Goal: Transaction & Acquisition: Purchase product/service

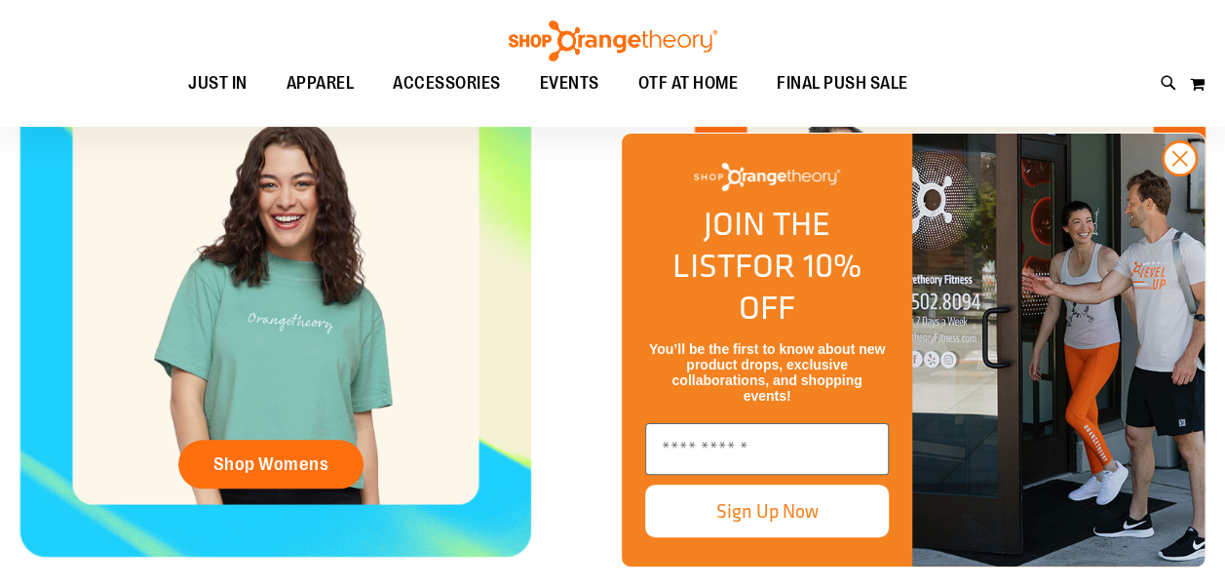
scroll to position [563, 0]
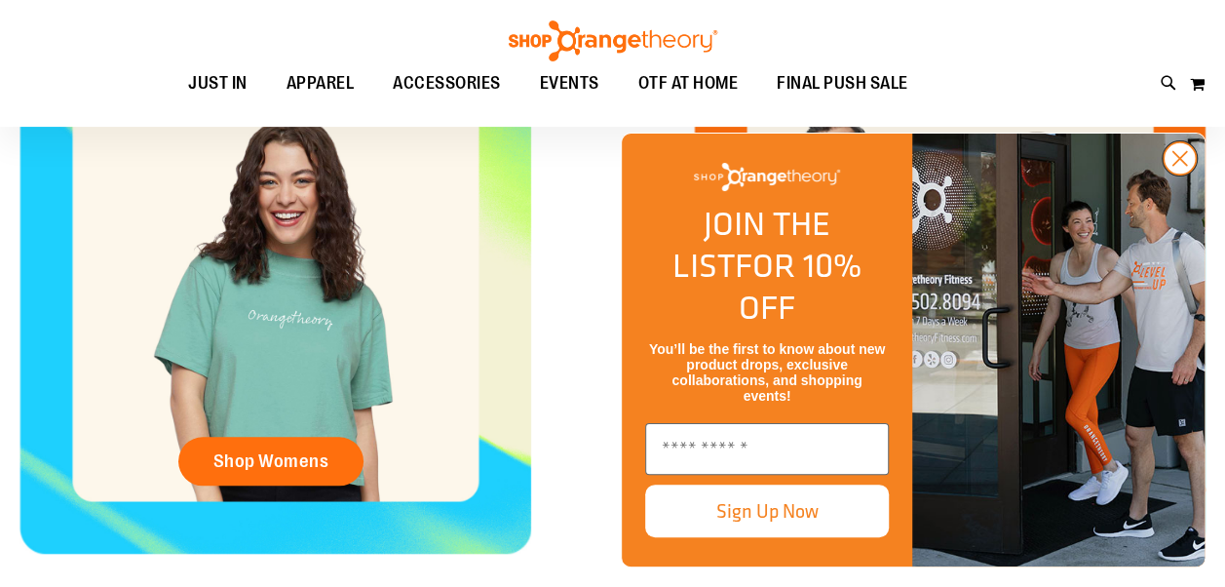
click at [1179, 174] on circle "Close dialog" at bounding box center [1179, 158] width 32 height 32
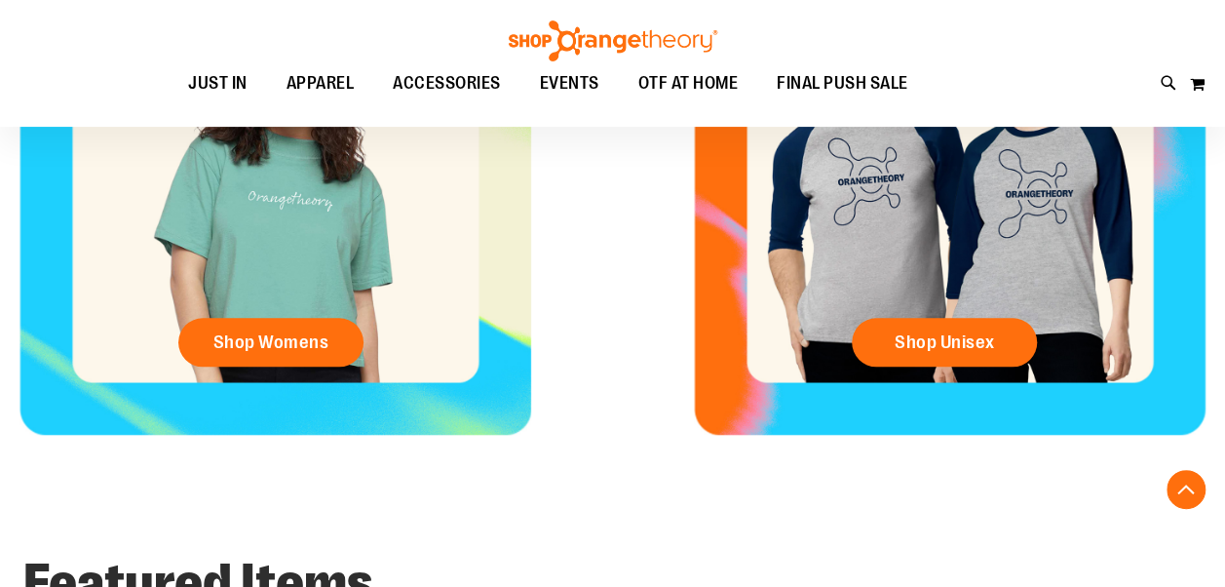
scroll to position [670, 0]
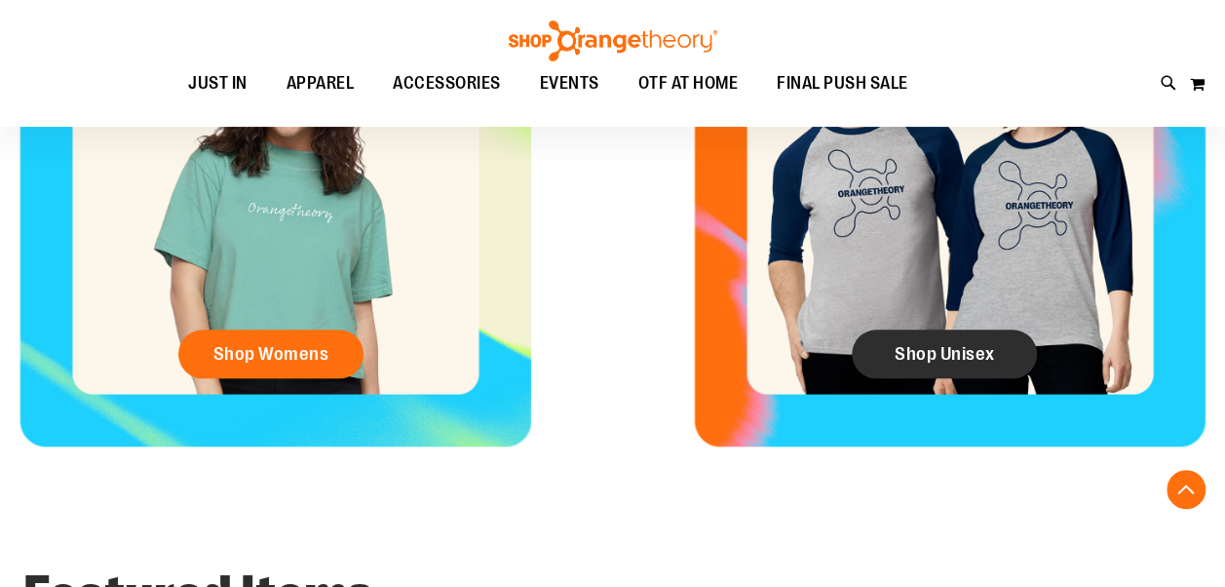
click at [925, 339] on link "Shop Unisex" at bounding box center [944, 353] width 185 height 49
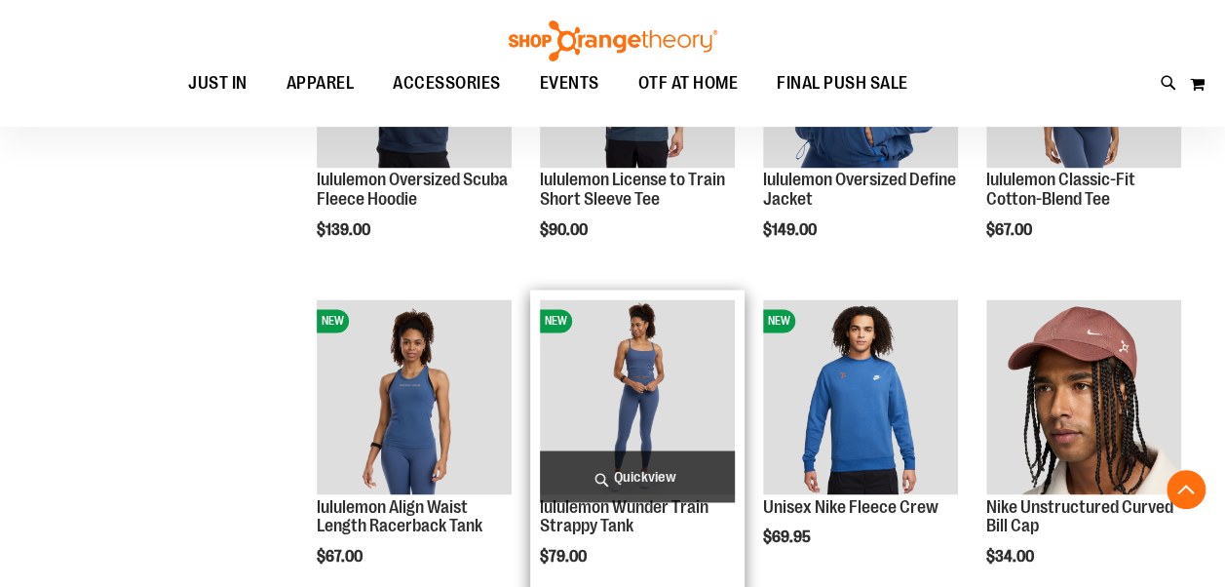
scroll to position [1462, 0]
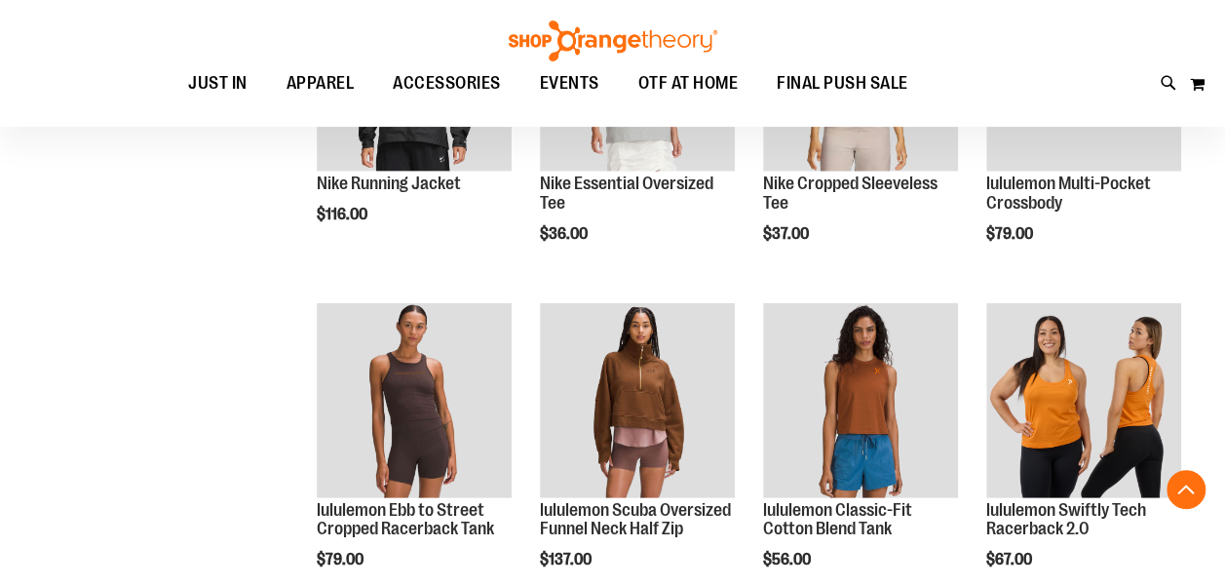
scroll to position [2377, 0]
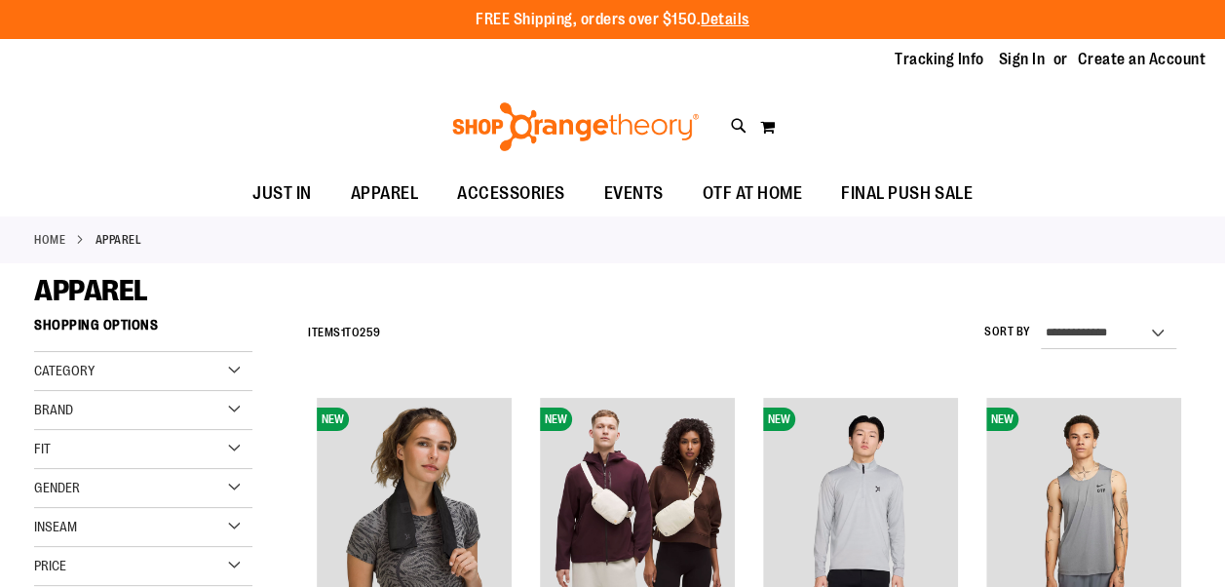
click at [199, 436] on div "Fit" at bounding box center [143, 449] width 218 height 39
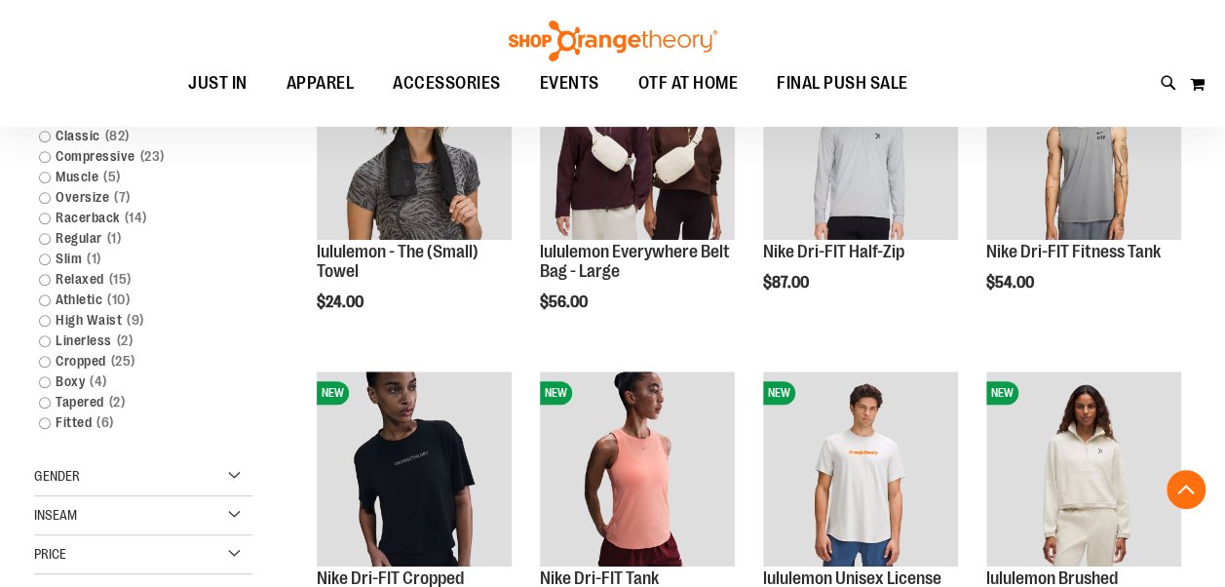
scroll to position [390, 0]
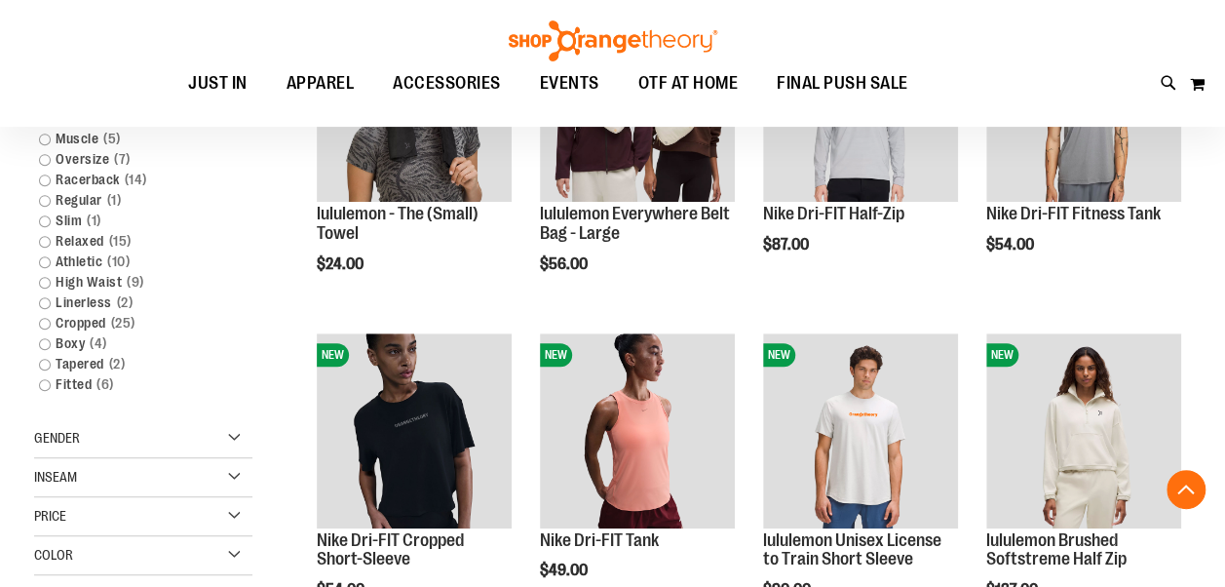
click at [178, 430] on div "Gender" at bounding box center [143, 438] width 218 height 39
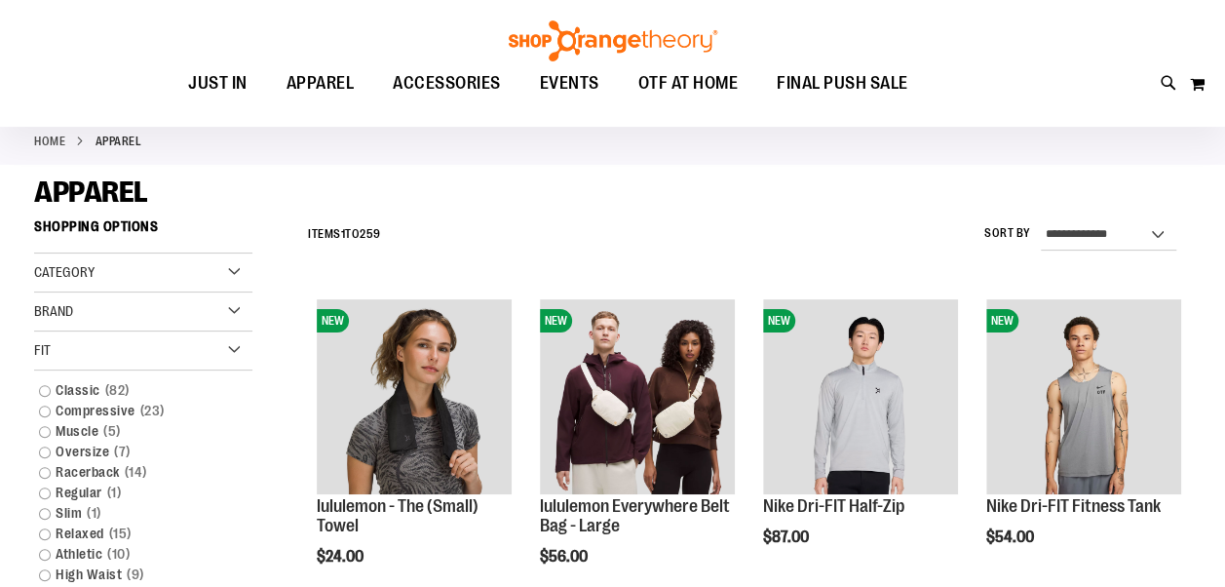
click at [160, 277] on div "Category" at bounding box center [143, 272] width 218 height 39
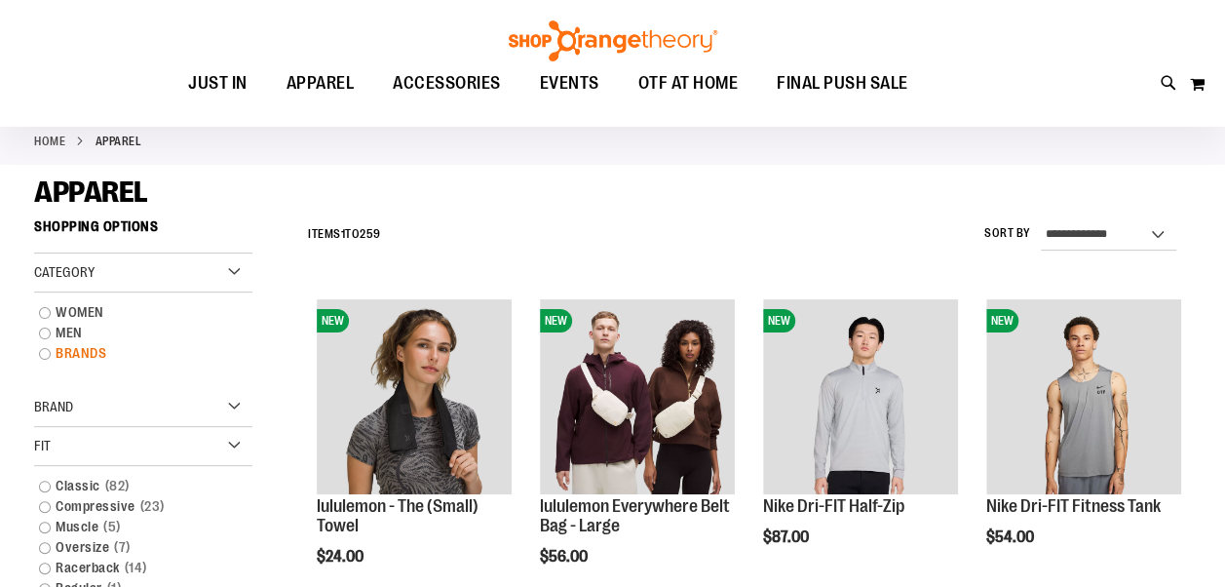
click at [97, 353] on link "BRANDS" at bounding box center [133, 353] width 209 height 20
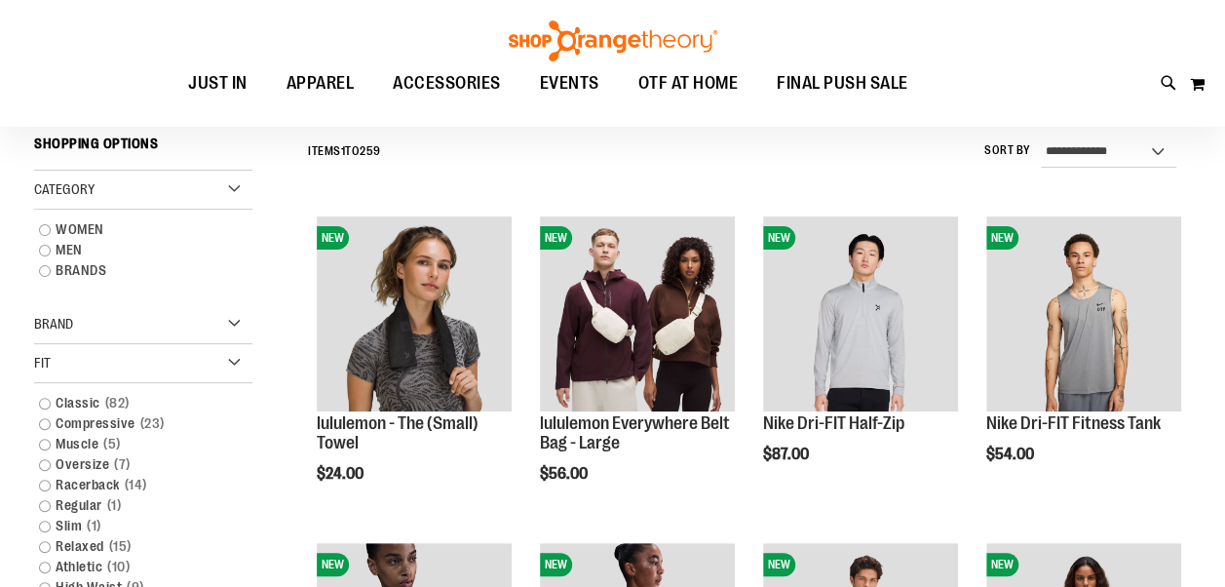
scroll to position [181, 0]
click at [45, 273] on link "BRANDS" at bounding box center [133, 269] width 209 height 20
click at [78, 269] on link "BRANDS" at bounding box center [133, 269] width 209 height 20
click at [107, 324] on div "Brand" at bounding box center [143, 323] width 218 height 39
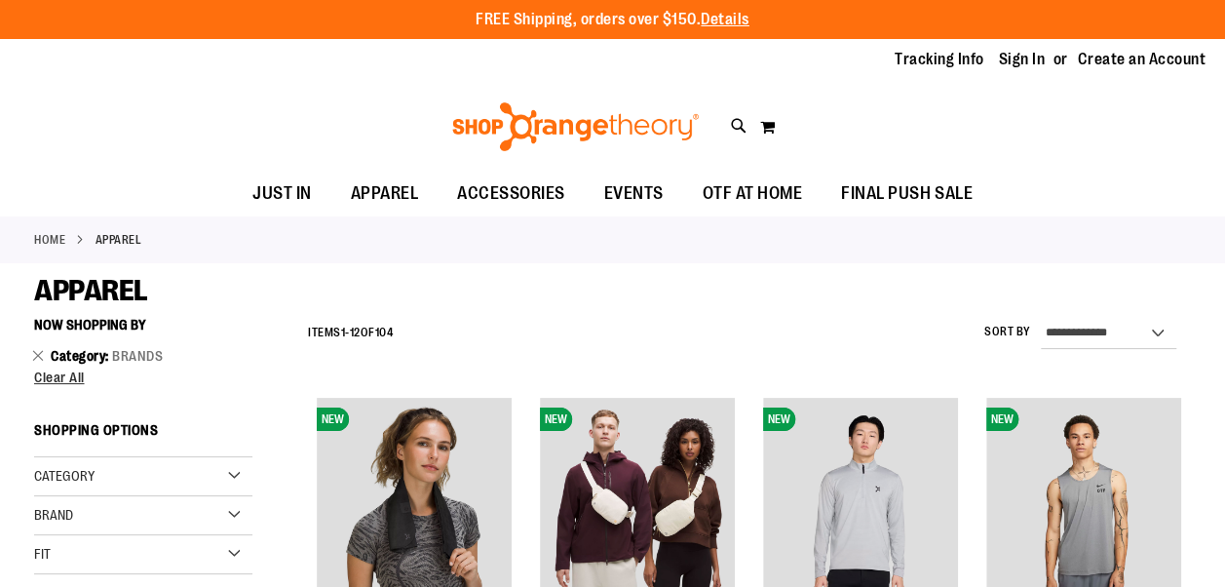
click at [113, 520] on div "Brand" at bounding box center [143, 515] width 218 height 39
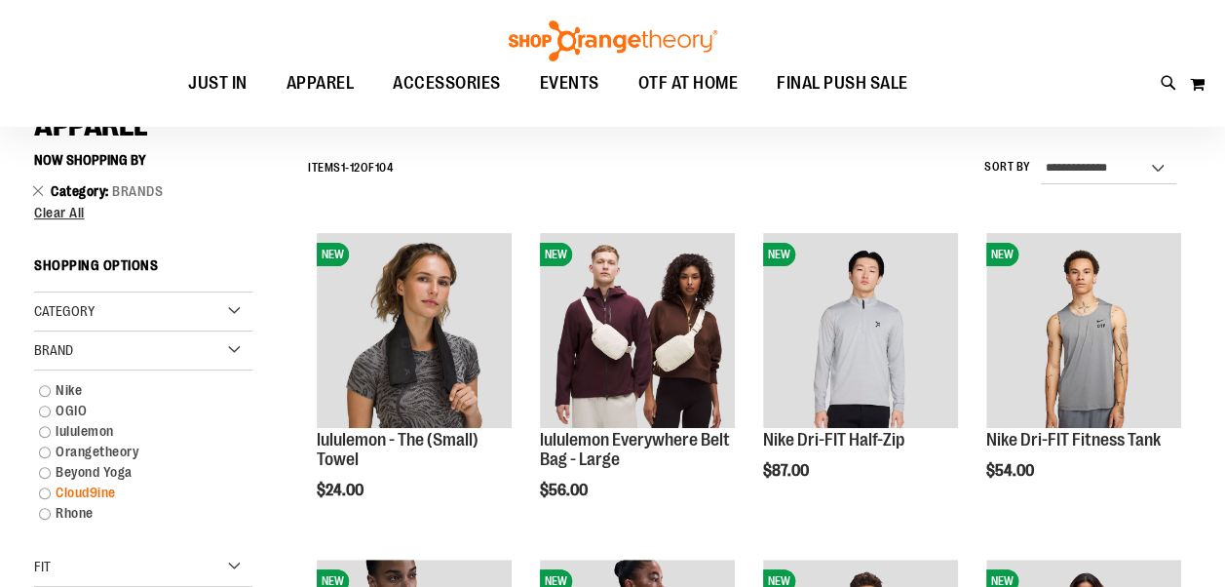
scroll to position [195, 0]
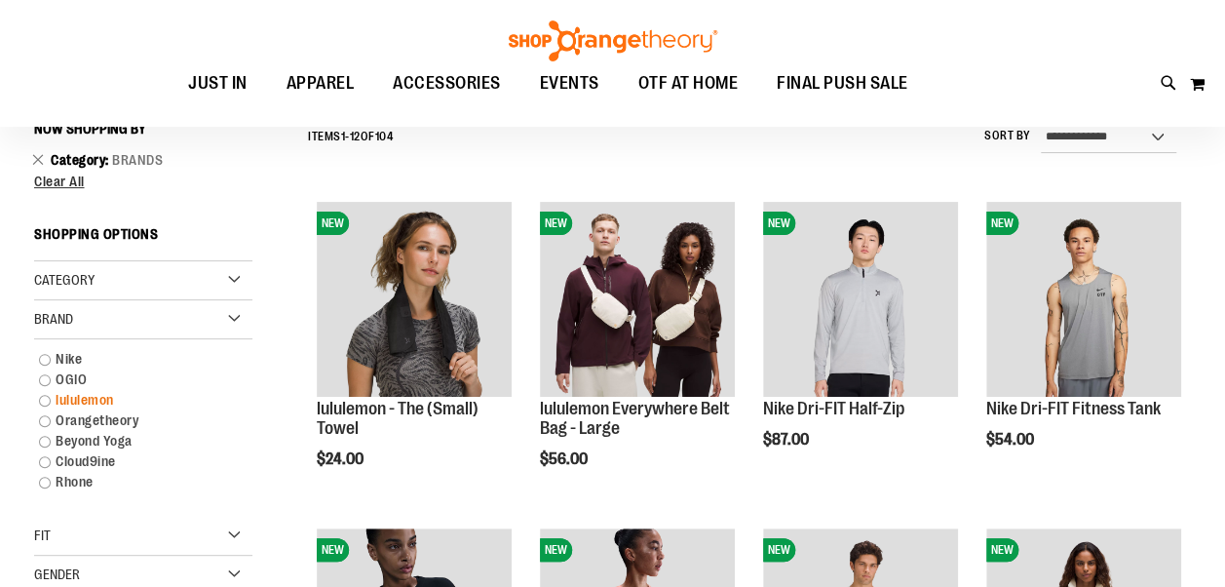
click at [62, 405] on link "lululemon" at bounding box center [133, 400] width 209 height 20
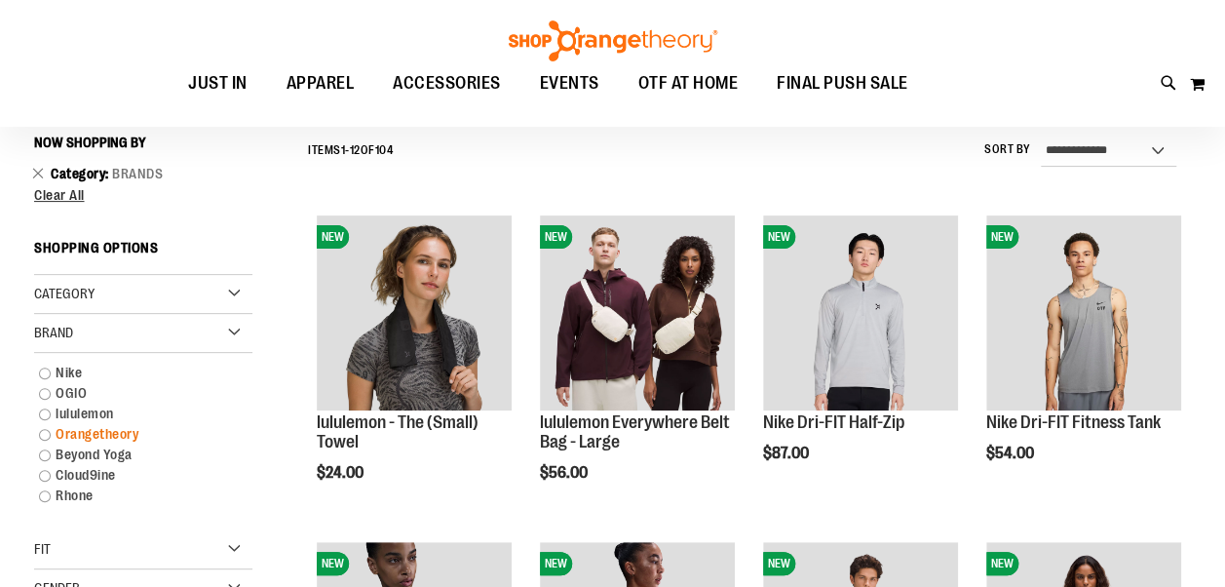
scroll to position [181, 0]
click at [43, 411] on link "lululemon" at bounding box center [133, 413] width 209 height 20
click at [110, 412] on link "lululemon" at bounding box center [133, 413] width 209 height 20
